Goal: Task Accomplishment & Management: Use online tool/utility

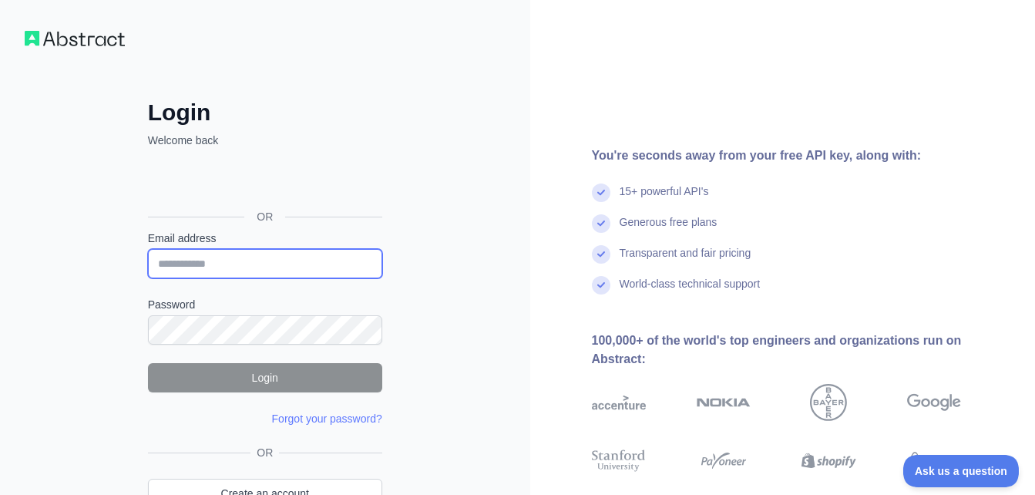
click at [290, 262] on input "Email address" at bounding box center [265, 263] width 234 height 29
type input "**********"
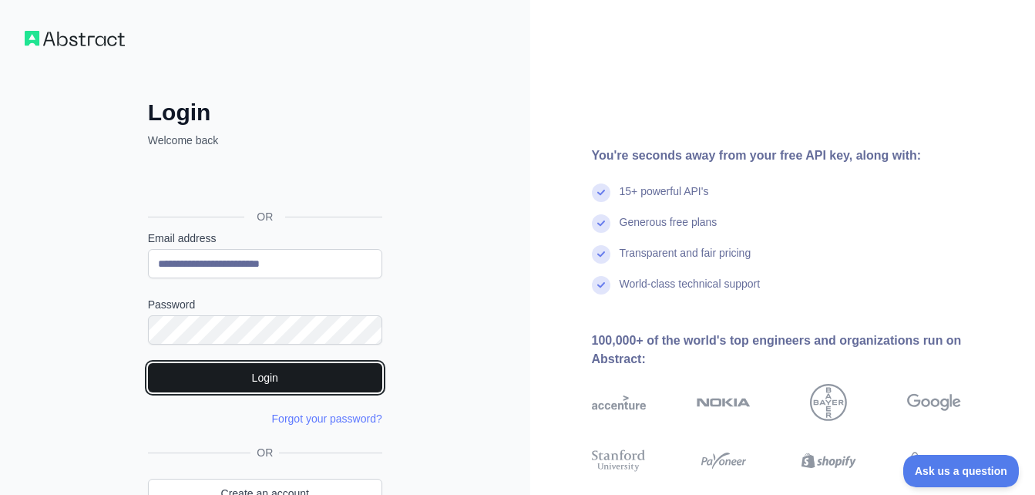
click at [226, 374] on button "Login" at bounding box center [265, 377] width 234 height 29
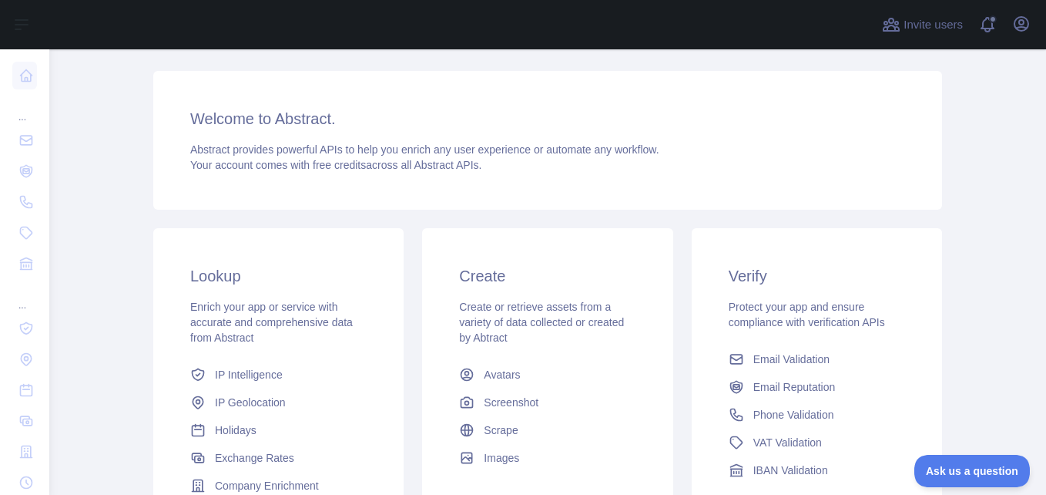
scroll to position [86, 0]
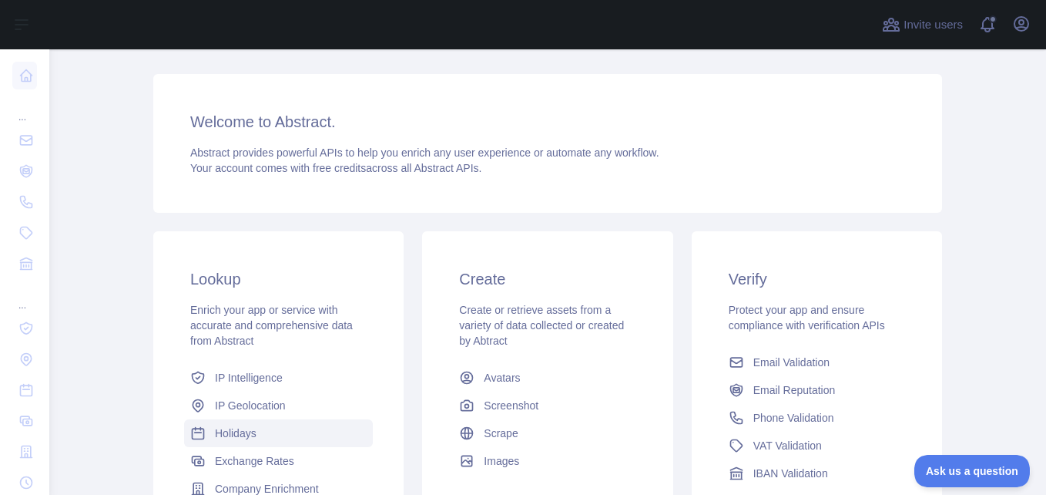
click at [228, 425] on span "Holidays" at bounding box center [236, 432] width 42 height 15
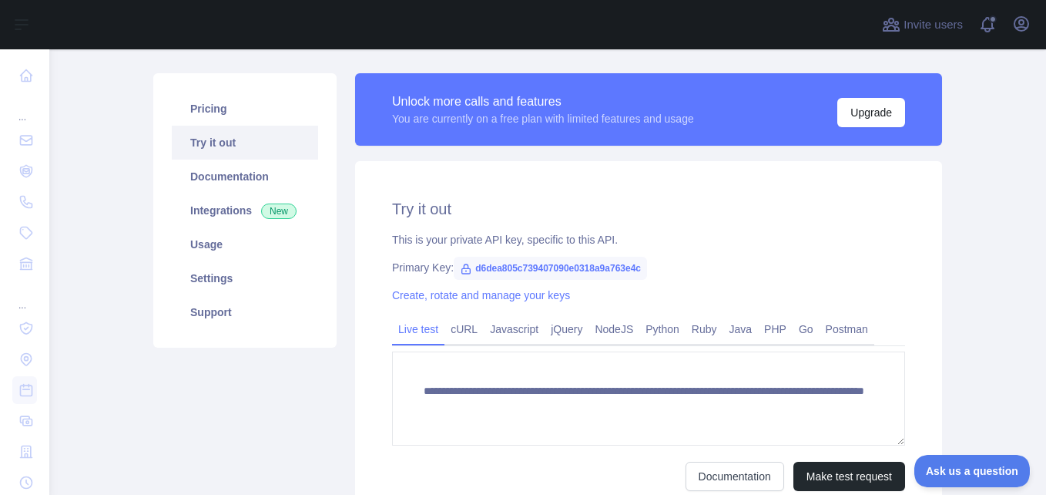
scroll to position [92, 0]
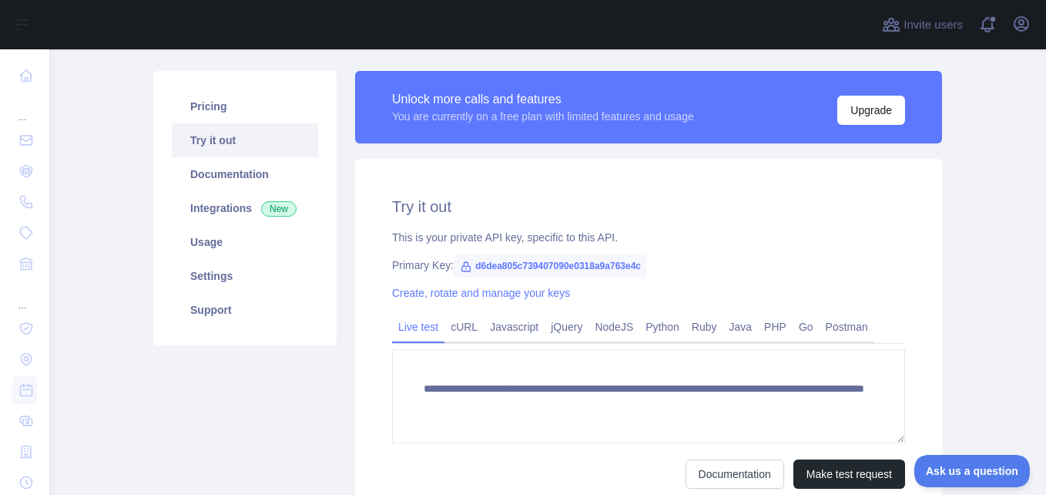
click at [539, 265] on span "d6dea805c739407090e0318a9a763e4c" at bounding box center [550, 265] width 193 height 23
click at [468, 263] on span "d6dea805c739407090e0318a9a763e4c" at bounding box center [550, 265] width 193 height 23
drag, startPoint x: 468, startPoint y: 263, endPoint x: 666, endPoint y: 259, distance: 197.2
click at [666, 259] on div "Primary Key: d6dea805c739407090e0318a9a763e4c" at bounding box center [648, 264] width 513 height 15
copy span "d6dea805c739407090e0318a9a763e4c"
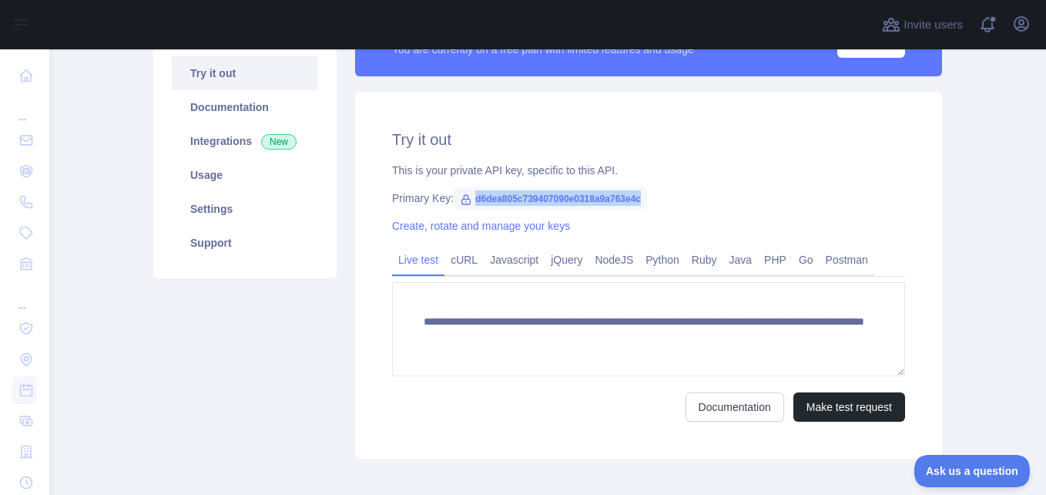
scroll to position [161, 0]
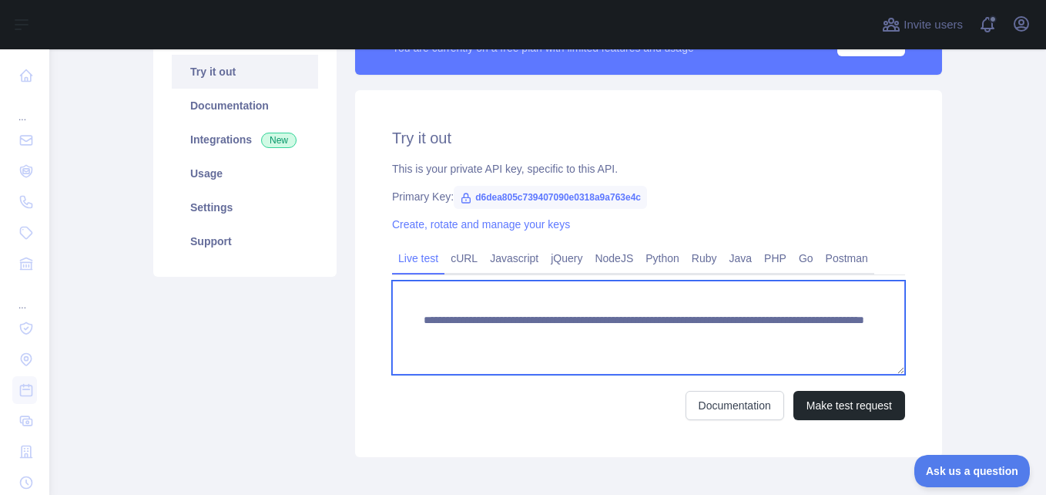
click at [559, 344] on textarea "**********" at bounding box center [648, 327] width 513 height 94
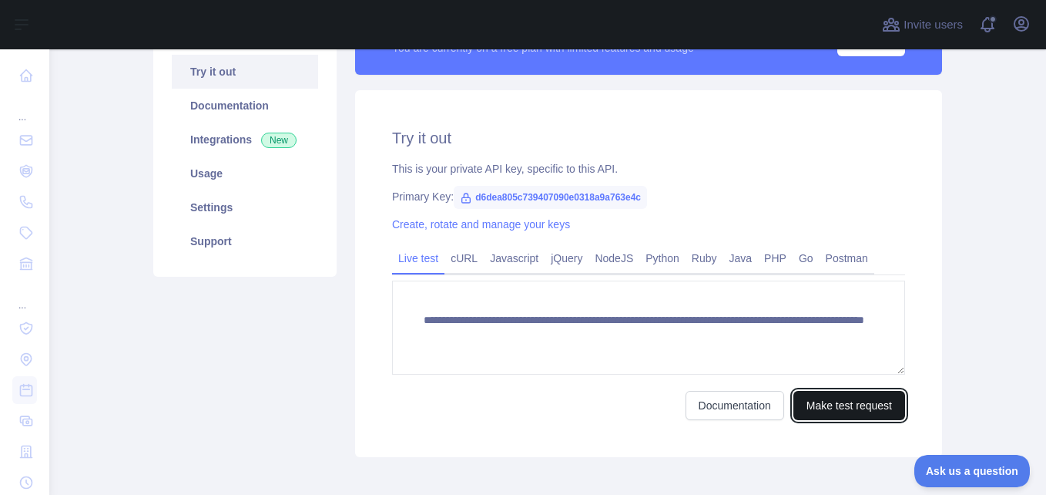
click at [810, 407] on button "Make test request" at bounding box center [849, 405] width 112 height 29
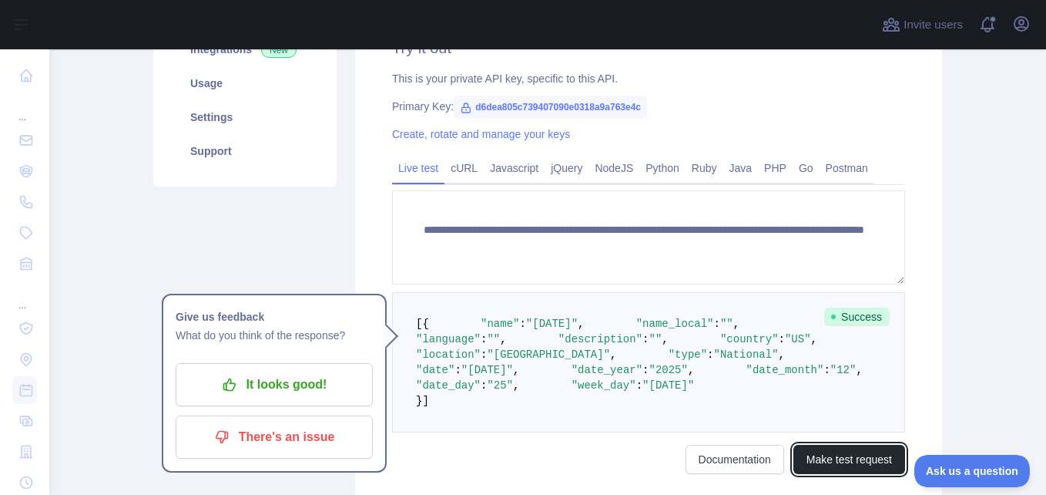
scroll to position [210, 0]
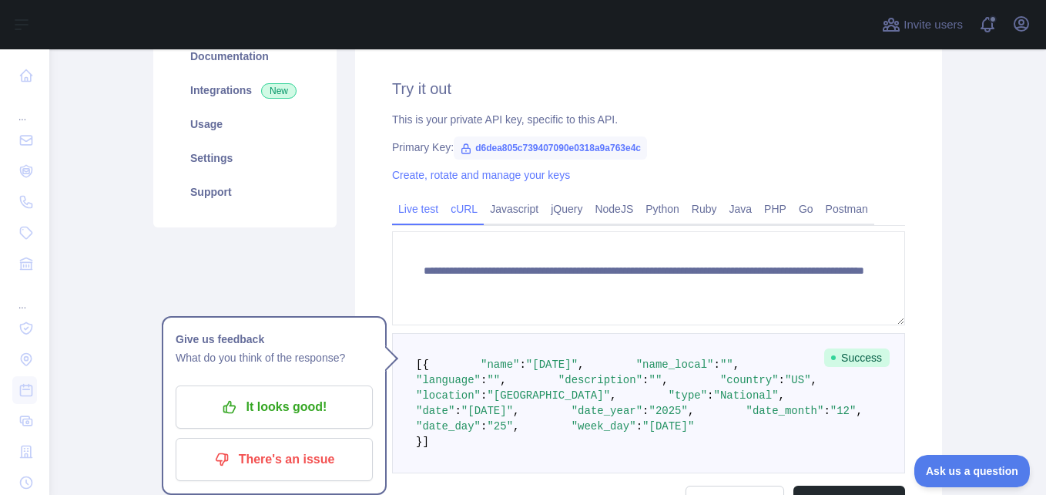
click at [445, 215] on link "cURL" at bounding box center [463, 208] width 39 height 25
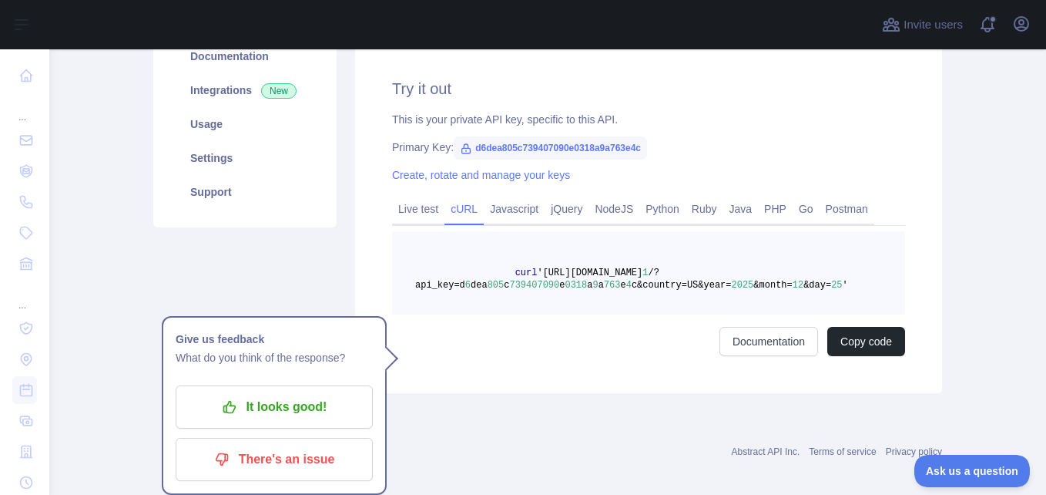
click at [666, 286] on span "c&country=US&year=" at bounding box center [682, 285] width 100 height 11
click at [670, 285] on span "c&country=US&year=" at bounding box center [682, 285] width 100 height 11
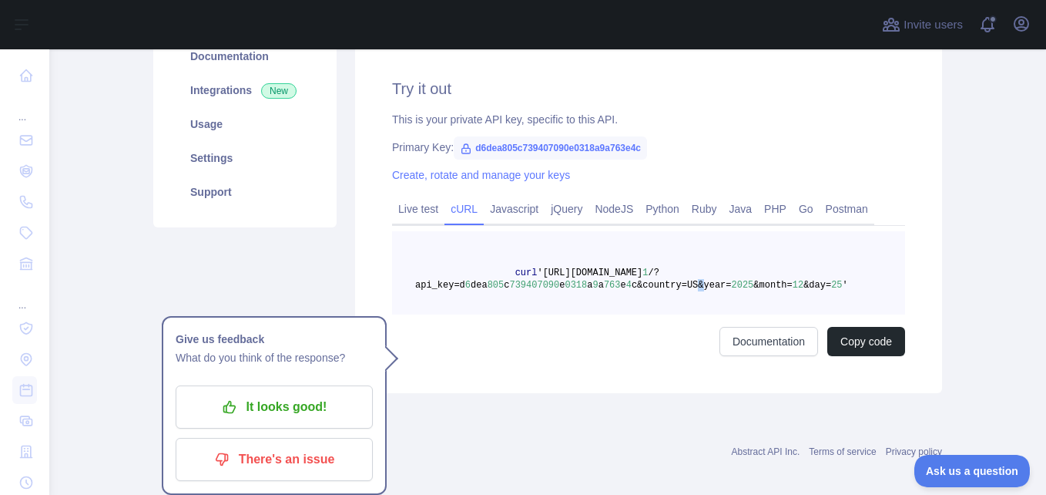
click at [670, 285] on span "c&country=US&year=" at bounding box center [682, 285] width 100 height 11
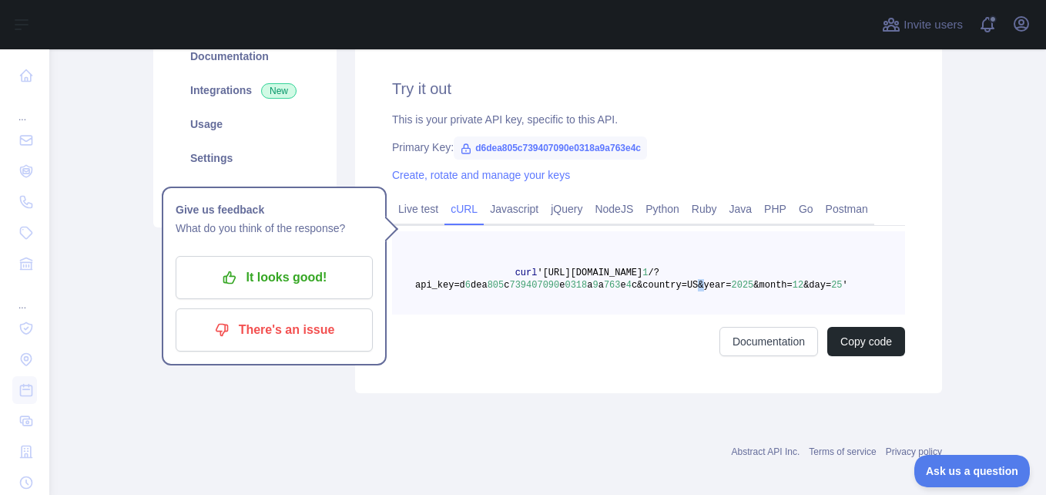
scroll to position [223, 0]
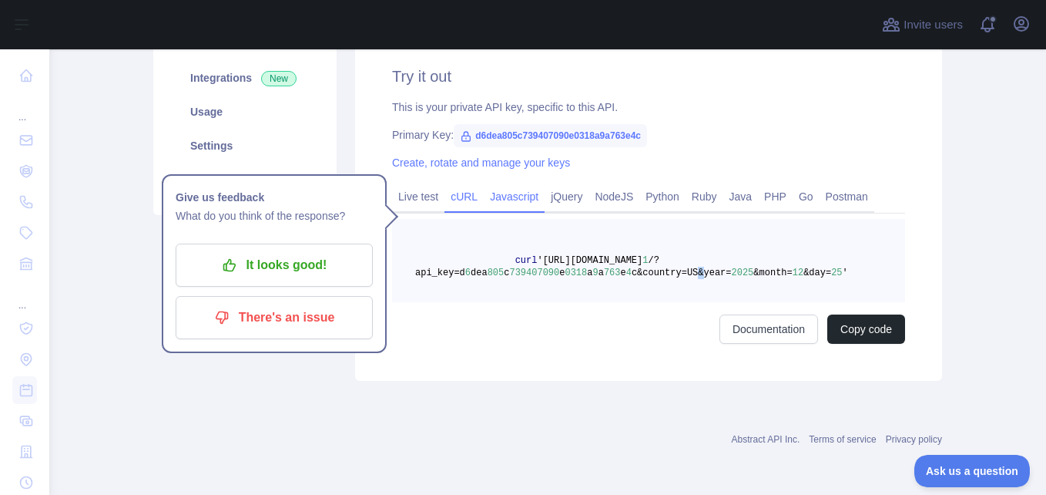
click at [522, 189] on link "Javascript" at bounding box center [514, 196] width 61 height 25
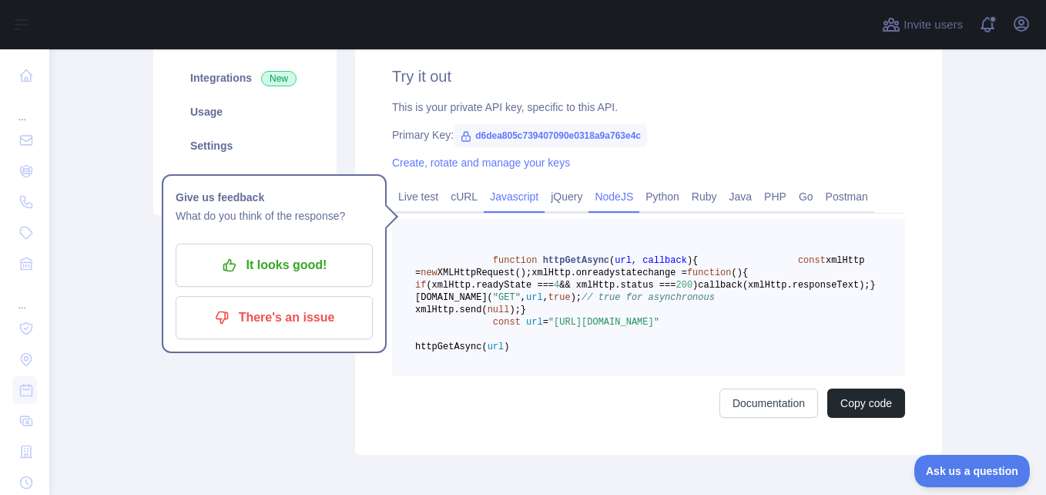
click at [590, 198] on link "NodeJS" at bounding box center [614, 196] width 51 height 25
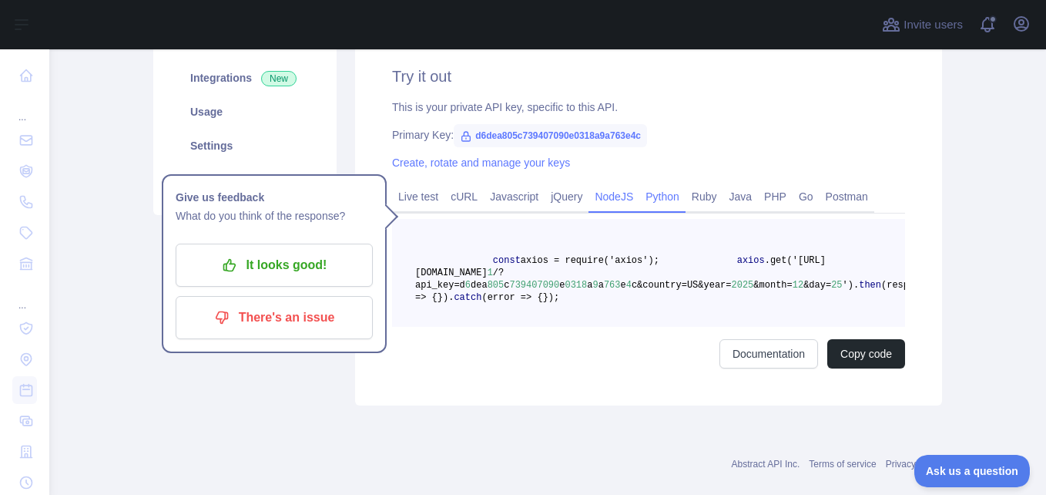
click at [648, 203] on link "Python" at bounding box center [662, 196] width 46 height 25
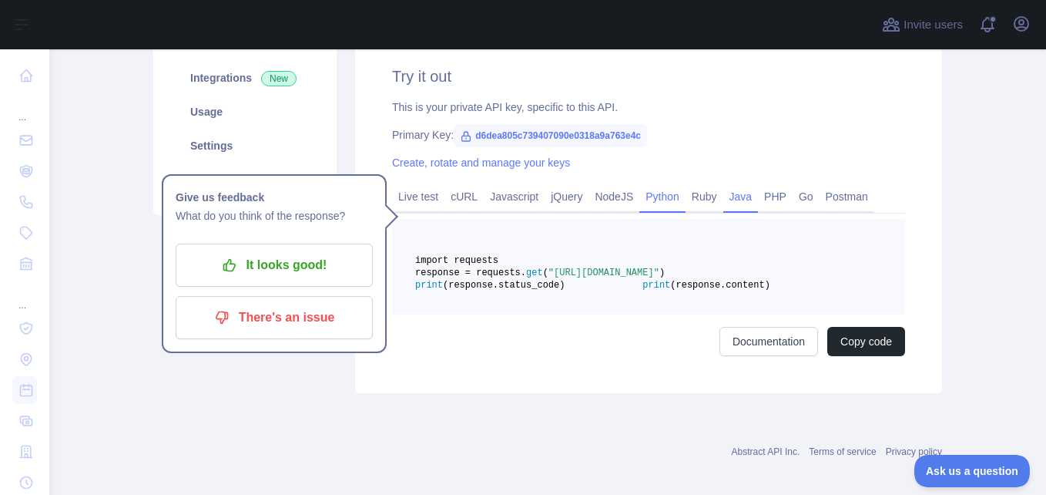
click at [725, 205] on link "Java" at bounding box center [740, 196] width 35 height 25
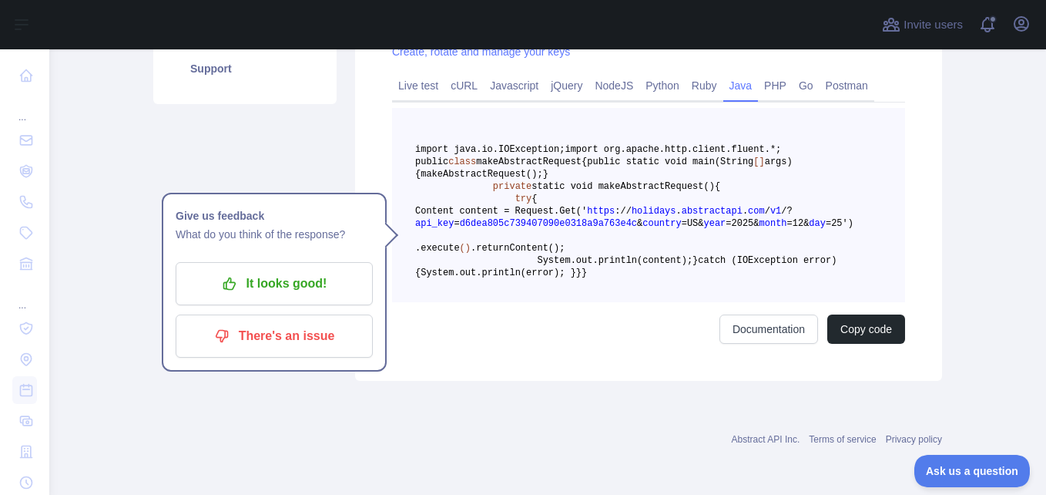
scroll to position [454, 0]
click at [853, 344] on button "Copy code" at bounding box center [866, 328] width 78 height 29
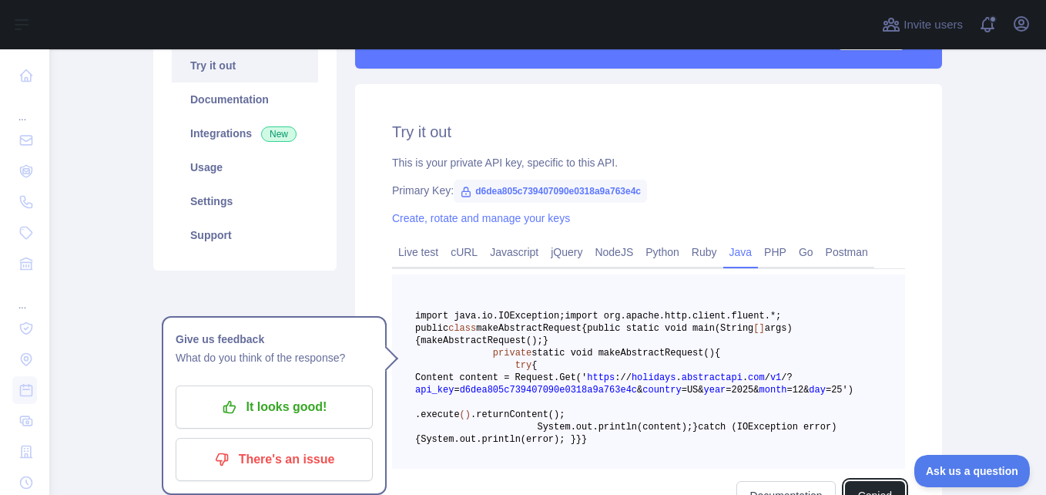
scroll to position [159, 0]
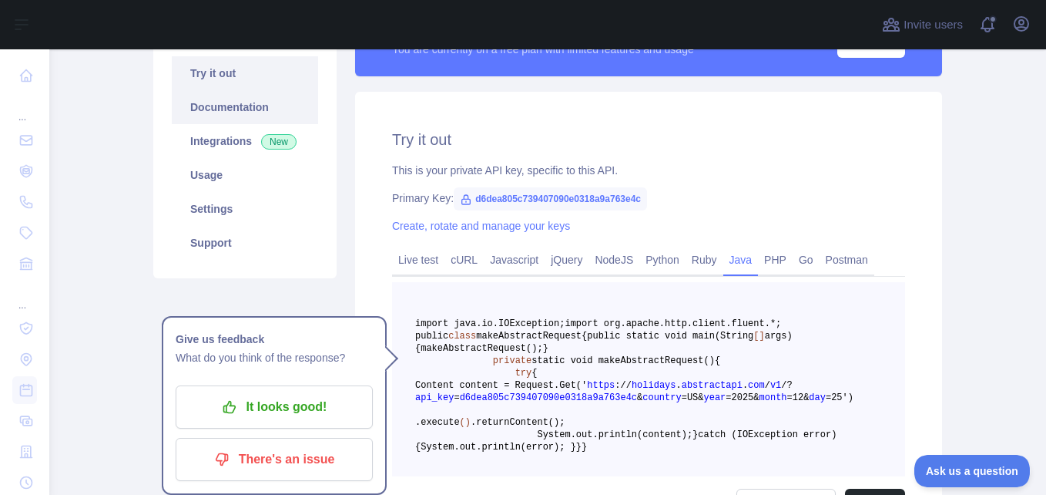
click at [253, 115] on link "Documentation" at bounding box center [245, 107] width 146 height 34
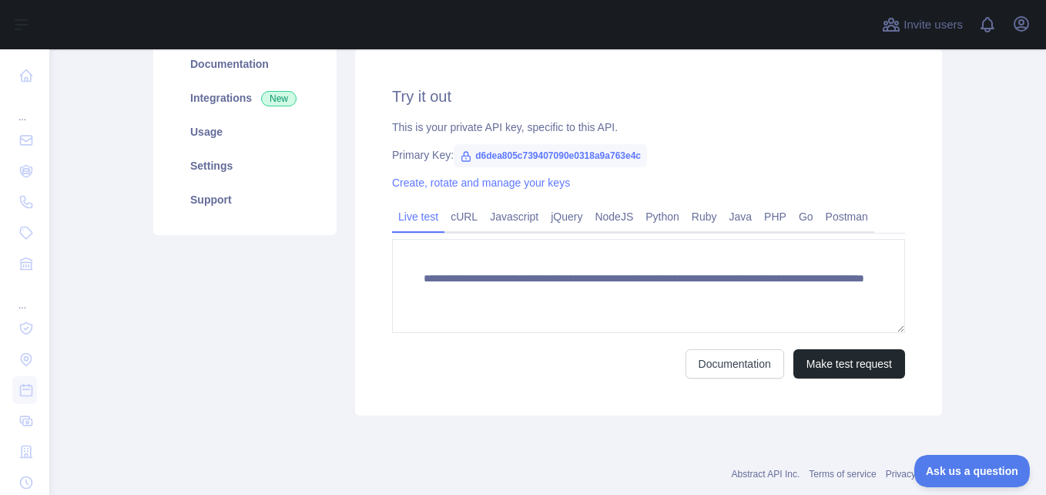
scroll to position [205, 0]
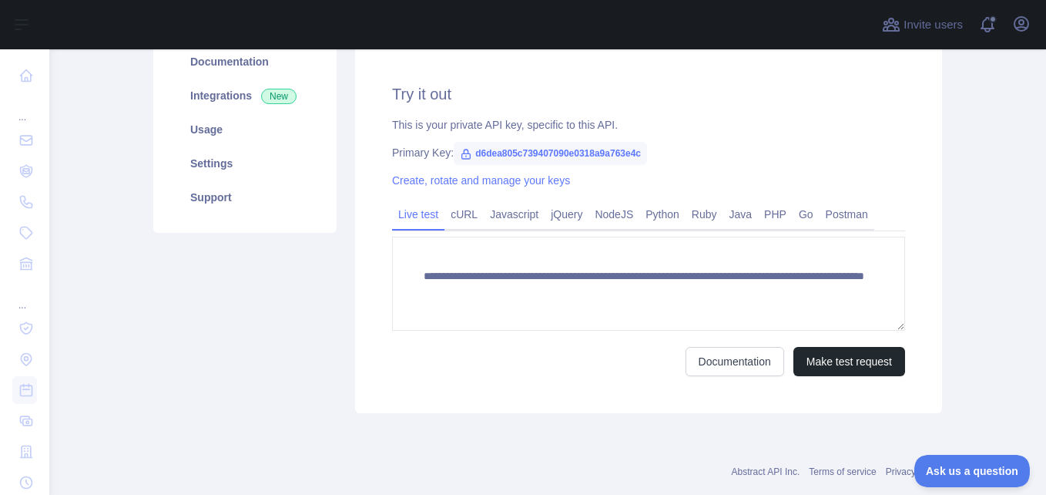
click at [593, 158] on span "d6dea805c739407090e0318a9a763e4c" at bounding box center [550, 153] width 193 height 23
drag, startPoint x: 464, startPoint y: 153, endPoint x: 650, endPoint y: 147, distance: 185.7
click at [650, 147] on div "Primary Key: d6dea805c739407090e0318a9a763e4c" at bounding box center [648, 152] width 513 height 15
copy span "d6dea805c739407090e0318a9a763e4c"
click at [987, 185] on main "**********" at bounding box center [547, 271] width 997 height 445
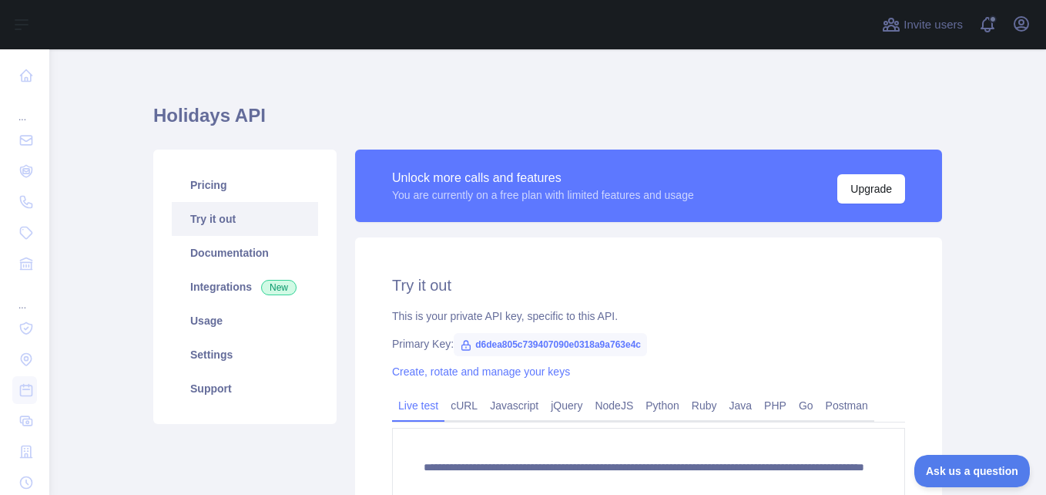
scroll to position [0, 0]
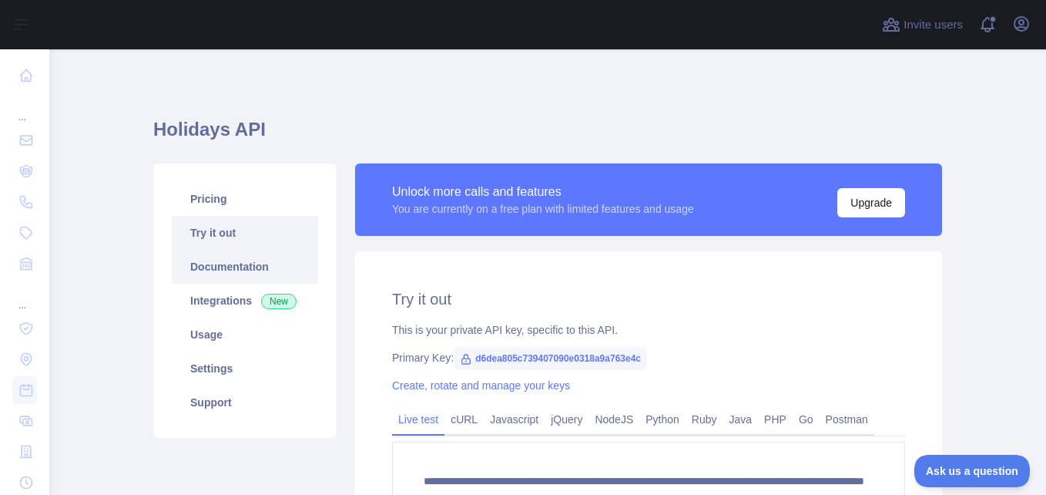
click at [242, 267] on link "Documentation" at bounding box center [245, 267] width 146 height 34
